Goal: Transaction & Acquisition: Purchase product/service

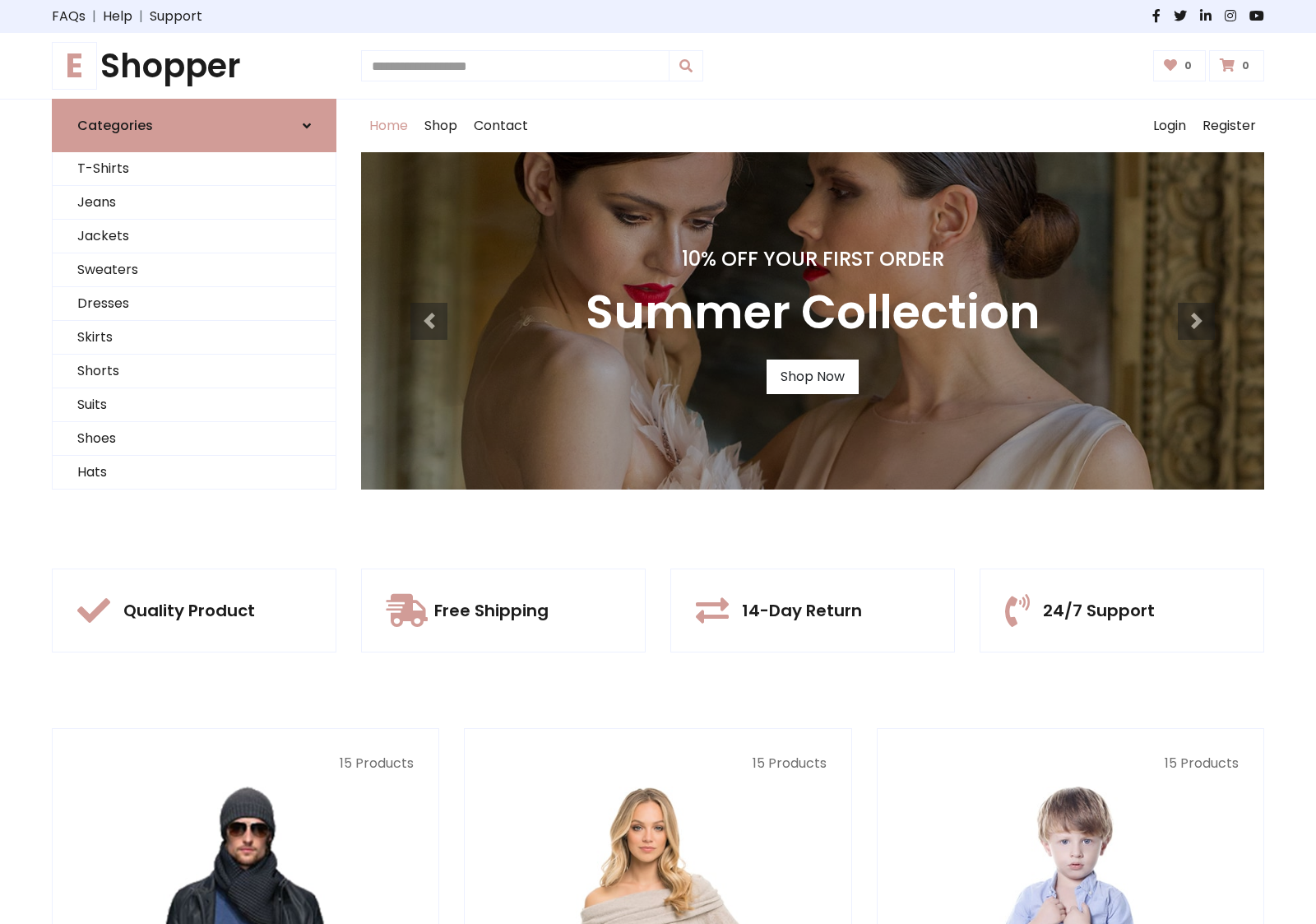
click at [658, 461] on div "10% Off Your First Order Summer Collection Shop Now" at bounding box center [812, 321] width 903 height 337
click at [811, 376] on link "Shop Now" at bounding box center [811, 377] width 92 height 35
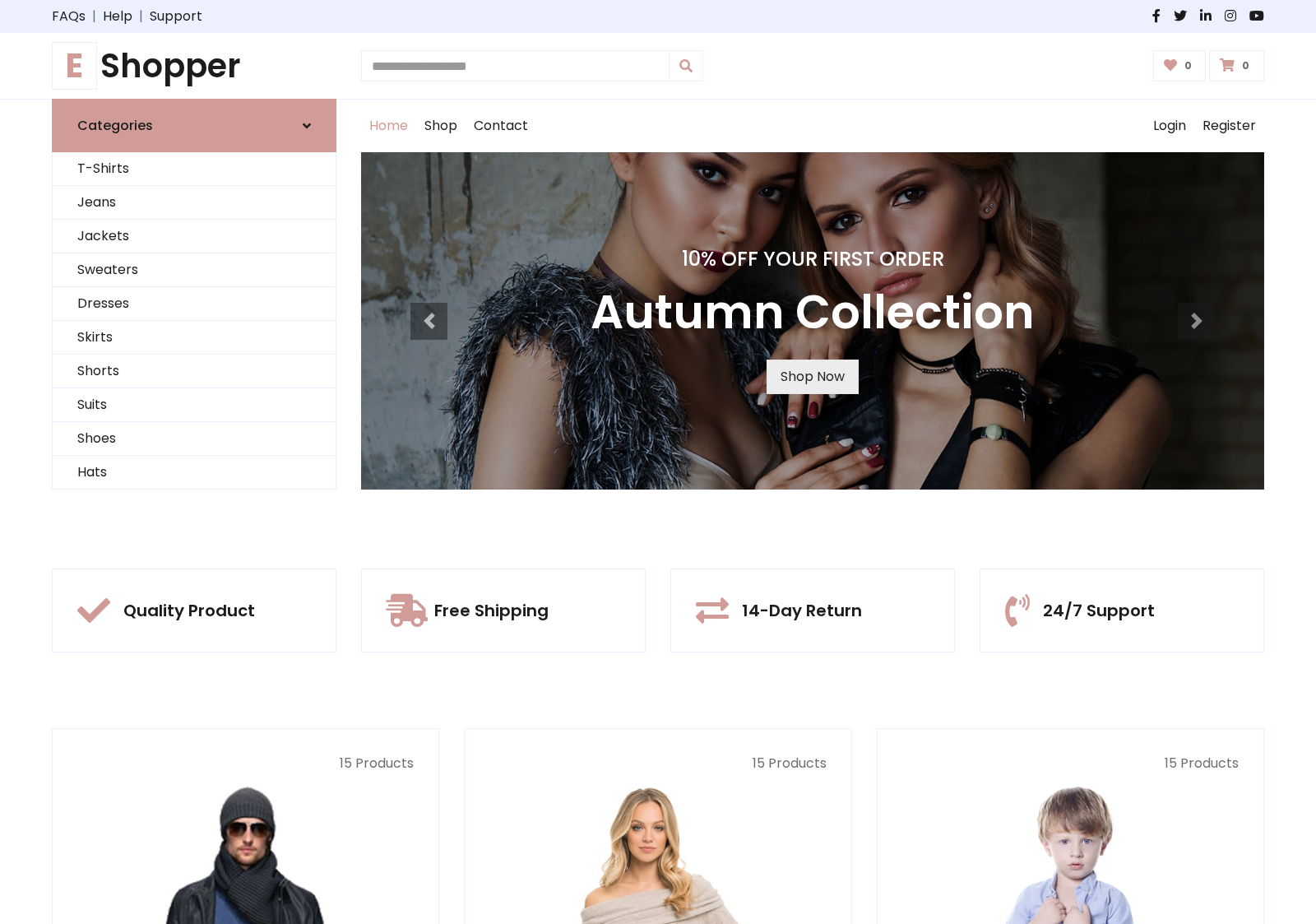
click at [811, 376] on link "Shop Now" at bounding box center [811, 377] width 92 height 35
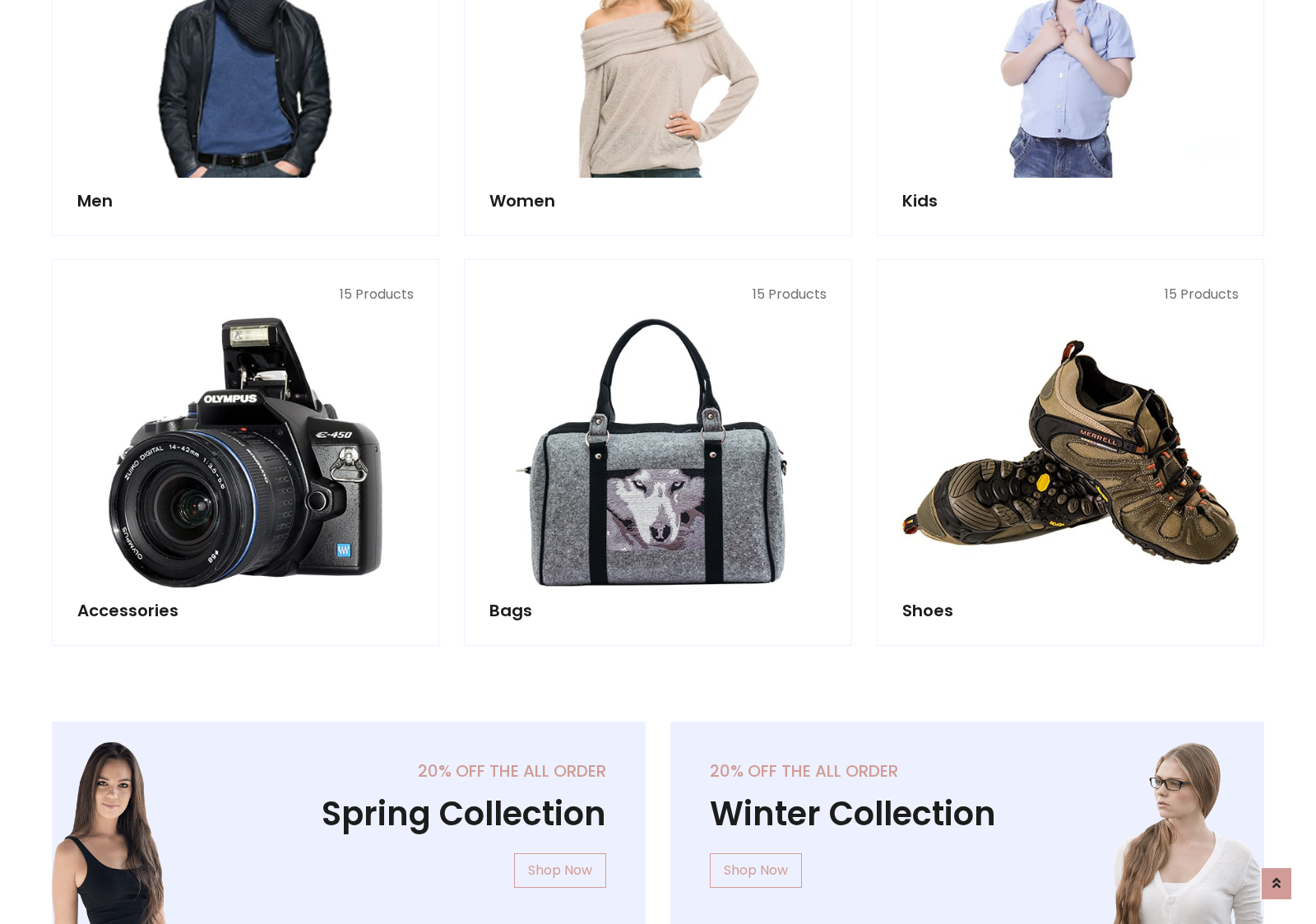
scroll to position [1640, 0]
